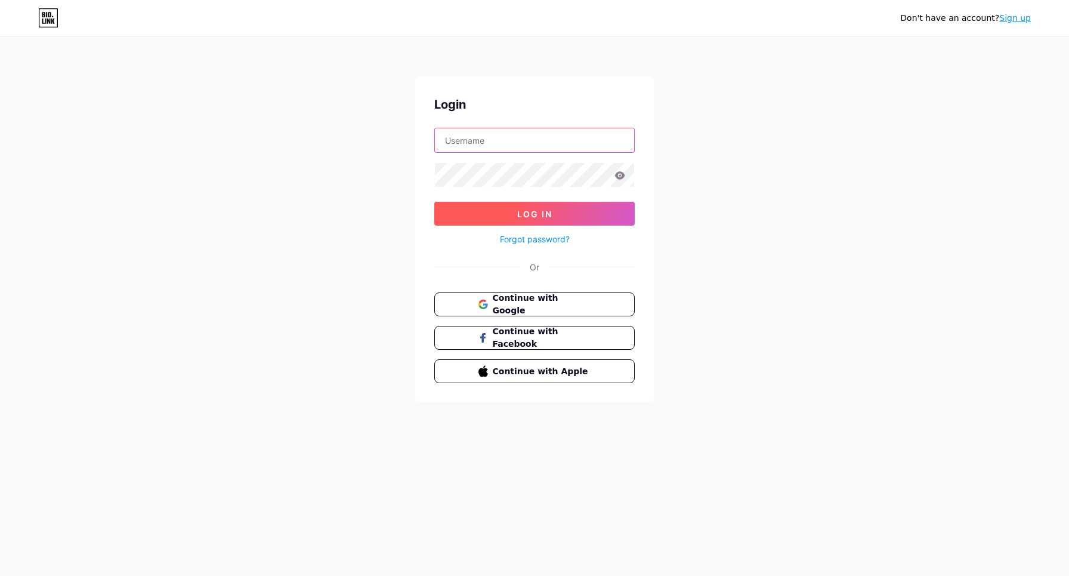
type input "gurugarasynth@gmail.com"
click at [550, 216] on span "Log In" at bounding box center [534, 214] width 35 height 10
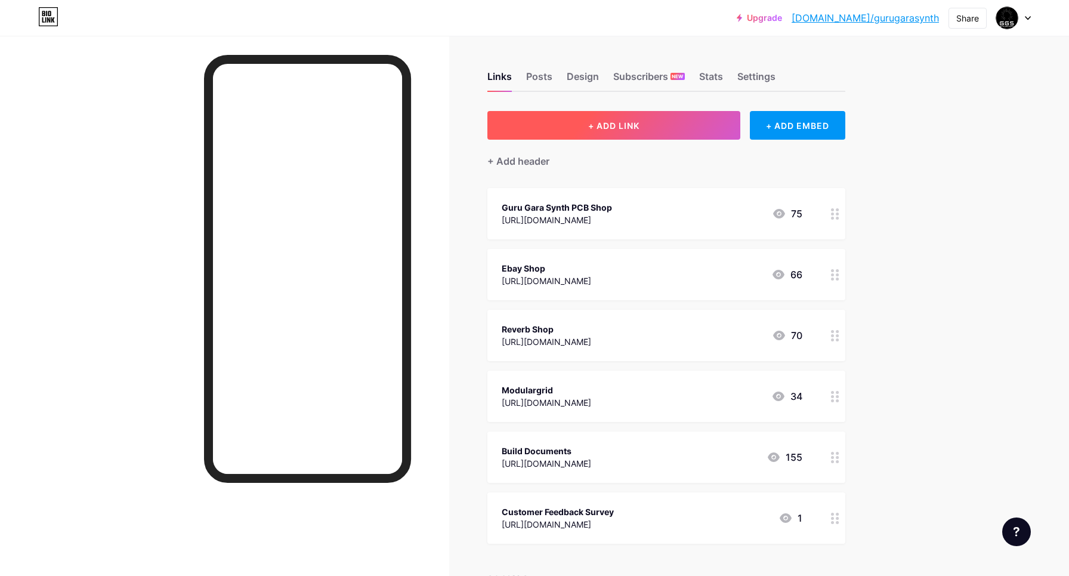
click at [607, 122] on span "+ ADD LINK" at bounding box center [613, 126] width 51 height 10
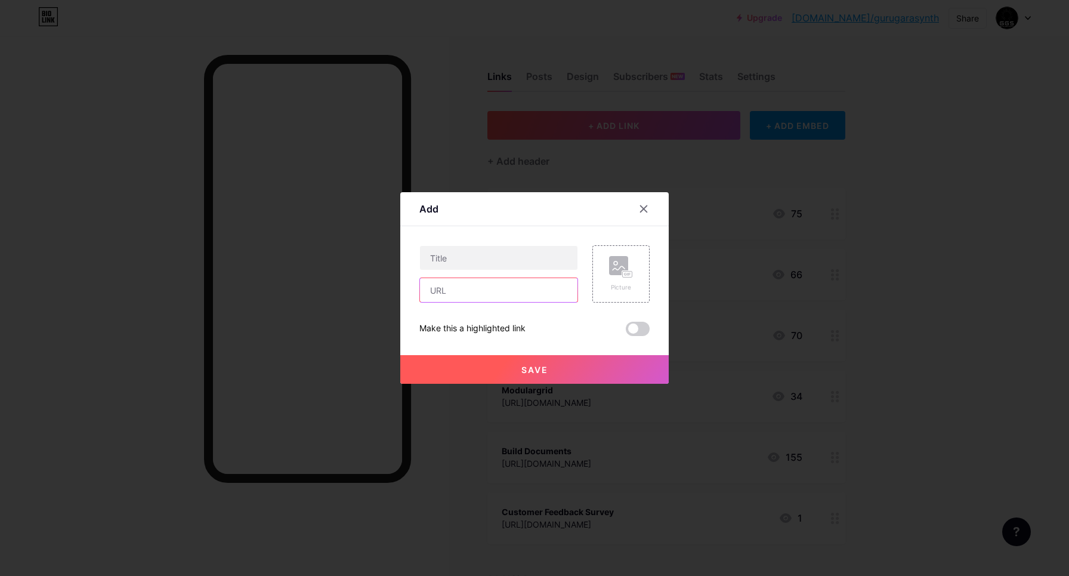
click at [500, 292] on input "text" at bounding box center [499, 290] width 158 height 24
paste input "https://gurugarasynth.com/_t/c/v3/AADVKMKPBcDEfGtFNA-XTPeF5AJct3eW-UPSD4XBIcBus…"
type input "https://gurugarasynth.com/_t/c/v3/AADVKMKPBcDEfGtFNA-XTPeF5AJct3eW-UPSD4XBIcBus…"
click at [468, 259] on input "text" at bounding box center [499, 258] width 158 height 24
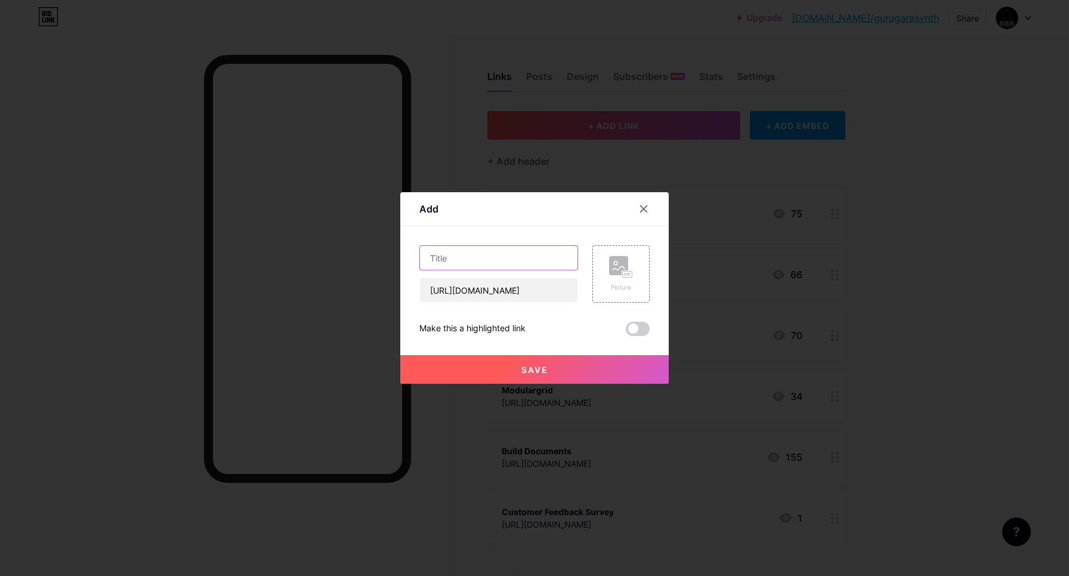
scroll to position [0, 0]
type input "Summer Sale!"
click at [612, 282] on div "Picture" at bounding box center [621, 274] width 24 height 36
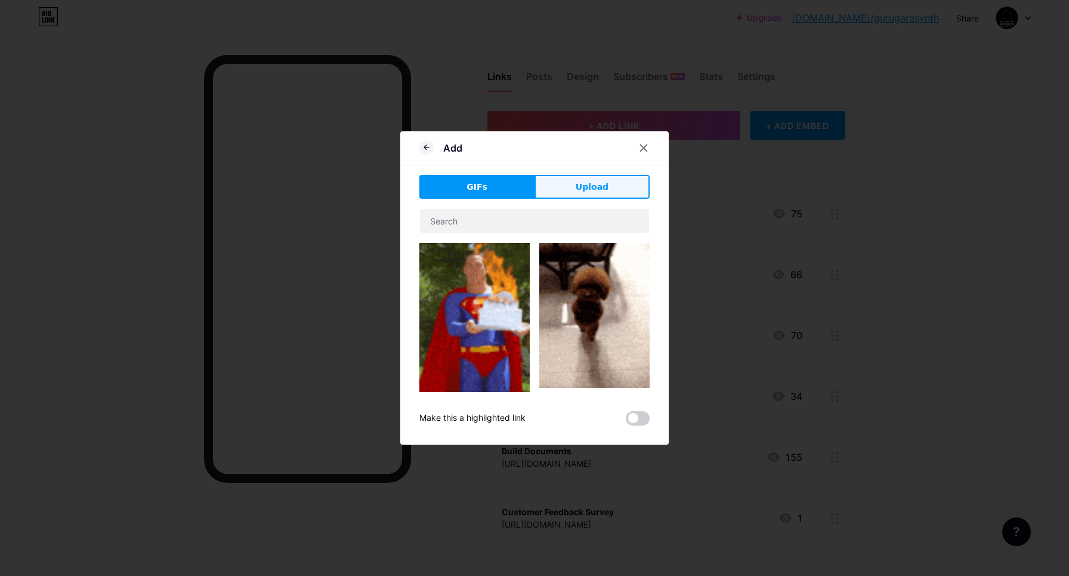
click at [575, 190] on button "Upload" at bounding box center [592, 187] width 115 height 24
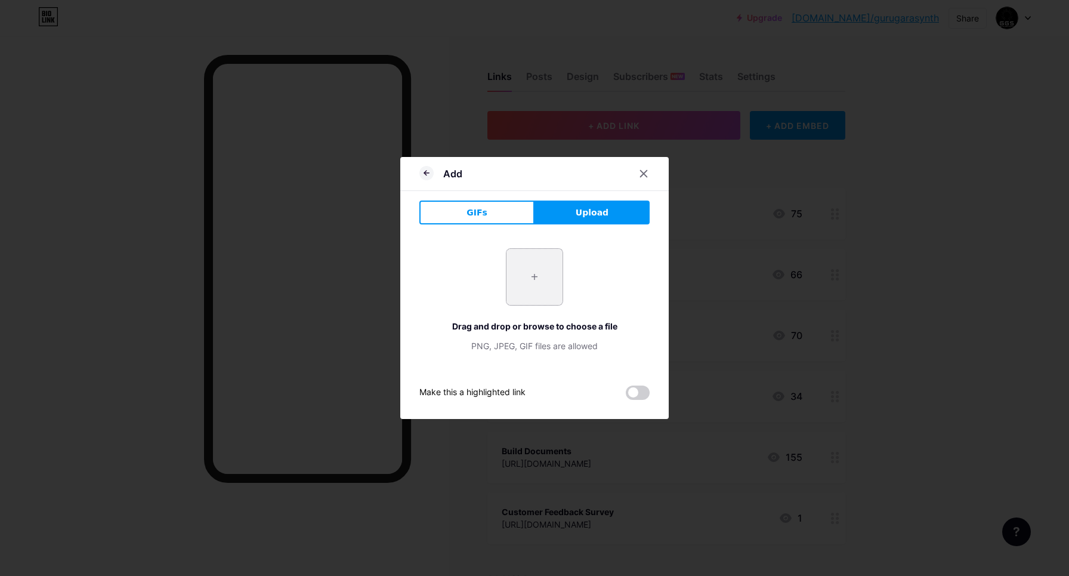
click at [531, 272] on input "file" at bounding box center [535, 277] width 56 height 56
type input "C:\fakepath\VCO---VCA---VCF---ADSR-01.jpeg"
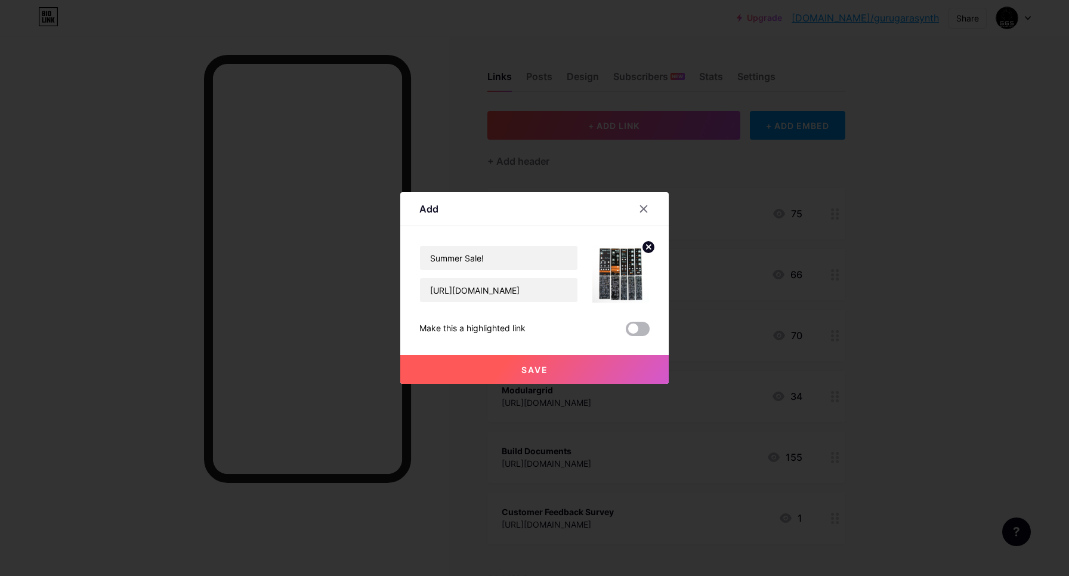
click at [634, 329] on span at bounding box center [638, 329] width 24 height 14
click at [626, 332] on input "checkbox" at bounding box center [626, 332] width 0 height 0
click at [544, 369] on span "Save" at bounding box center [535, 370] width 27 height 10
